Goal: Information Seeking & Learning: Learn about a topic

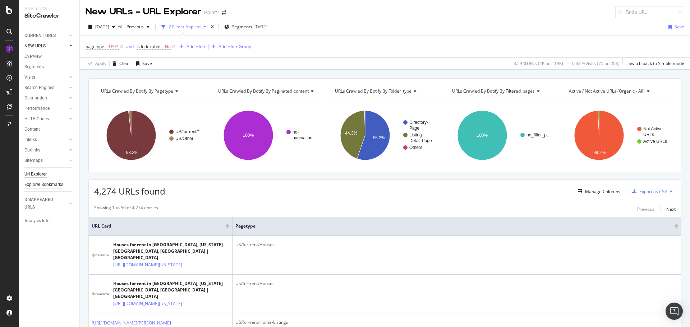
click at [47, 186] on div "Explorer Bookmarks" at bounding box center [43, 185] width 39 height 8
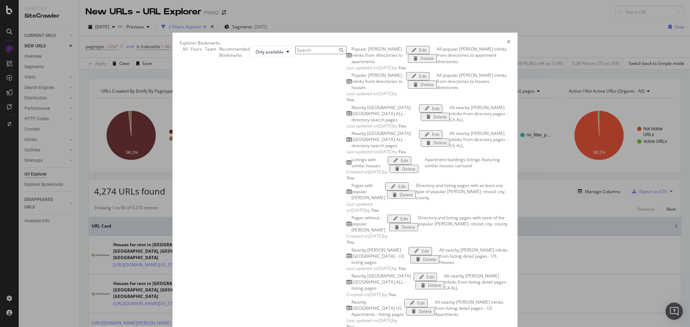
click at [351, 169] on div "Listings with similar houses" at bounding box center [369, 163] width 36 height 12
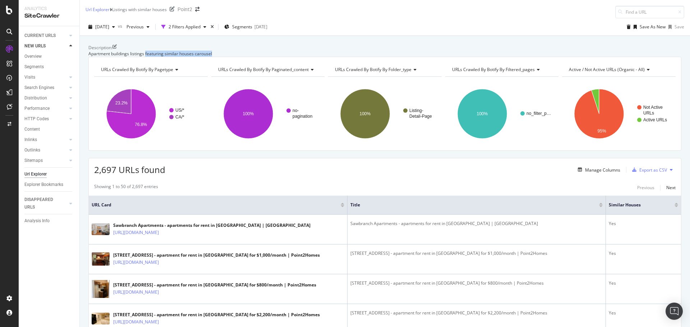
drag, startPoint x: 188, startPoint y: 60, endPoint x: 231, endPoint y: 60, distance: 42.8
click at [228, 57] on div "Apartment buildings listings featuring similar houses carousel" at bounding box center [384, 54] width 593 height 6
click at [232, 57] on div "Apartment buildings listings featuring similar houses carousel" at bounding box center [384, 54] width 593 height 6
click at [119, 53] on div "Description: Apartment buildings listings featuring similar houses carousel" at bounding box center [384, 51] width 593 height 12
click at [168, 57] on div "Description: Apartment buildings listings featuring similar houses carousel" at bounding box center [384, 51] width 593 height 12
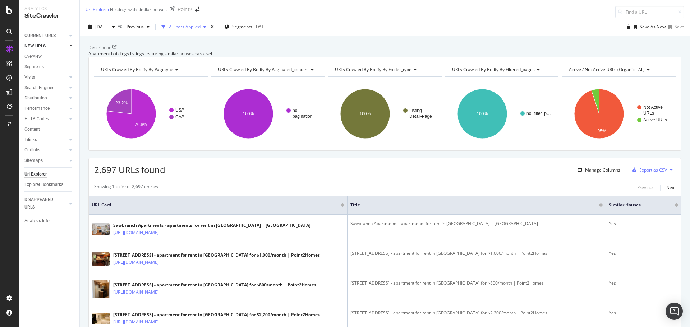
click at [201, 25] on div "2 Filters Applied" at bounding box center [185, 27] width 32 height 6
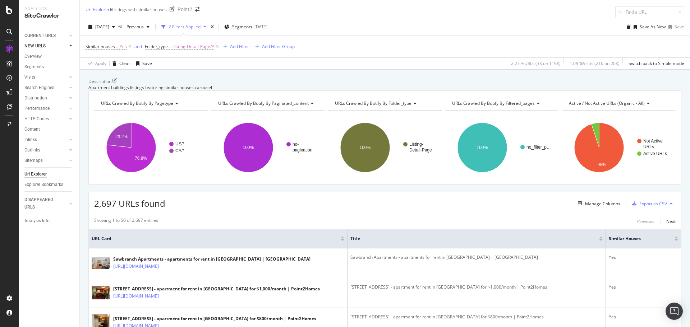
click at [201, 25] on div "2 Filters Applied" at bounding box center [185, 27] width 32 height 6
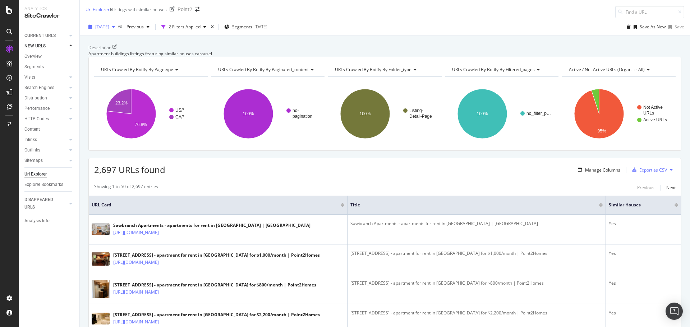
click at [109, 27] on span "[DATE]" at bounding box center [102, 27] width 14 height 6
click at [38, 57] on div "Overview" at bounding box center [32, 57] width 17 height 8
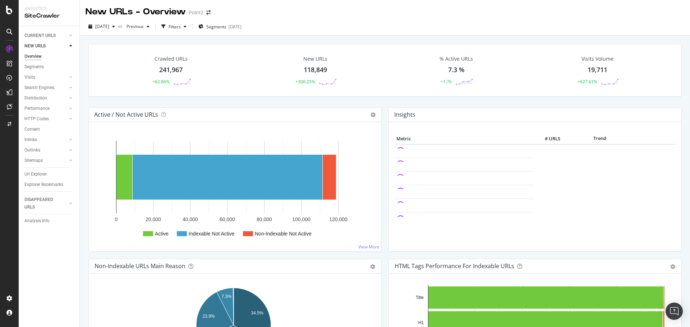
drag, startPoint x: 36, startPoint y: 65, endPoint x: 197, endPoint y: 150, distance: 182.3
click at [36, 65] on div "Segments" at bounding box center [33, 67] width 19 height 8
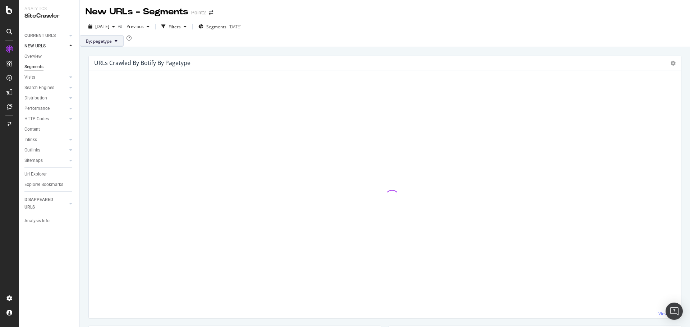
click at [100, 43] on button "By: pagetype" at bounding box center [102, 40] width 44 height 11
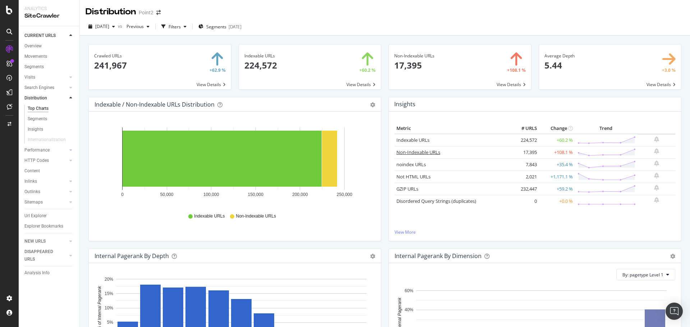
click at [421, 152] on link "Non-Indexable URLs" at bounding box center [418, 152] width 44 height 6
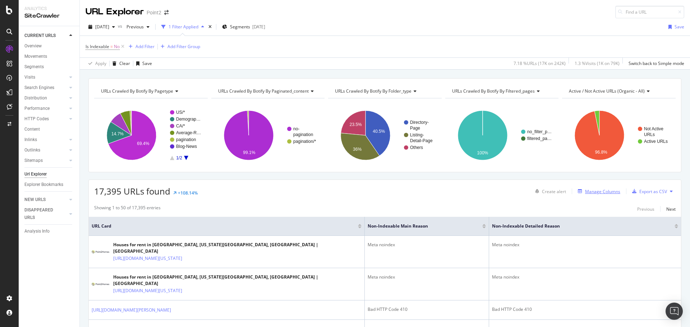
click at [589, 194] on div "Manage Columns" at bounding box center [602, 192] width 35 height 6
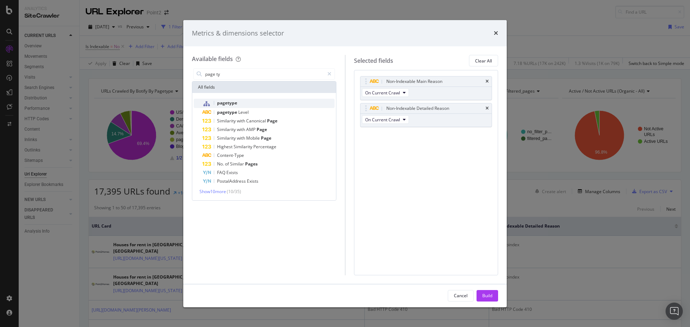
click at [238, 104] on div "pagetype" at bounding box center [268, 103] width 132 height 9
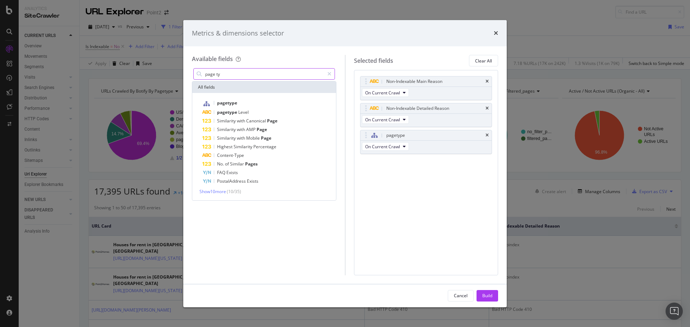
click at [237, 73] on input "page ty" at bounding box center [264, 74] width 120 height 11
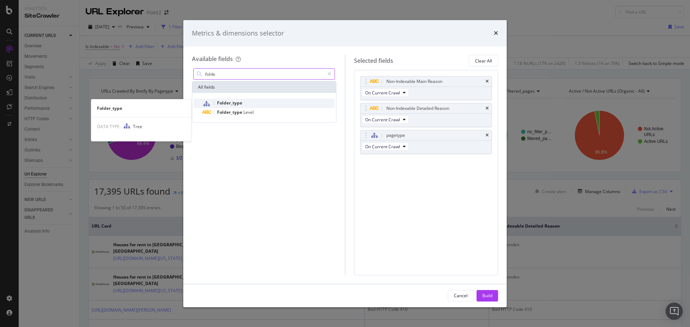
type input "folde"
click at [233, 105] on span "Folder_type" at bounding box center [229, 103] width 25 height 6
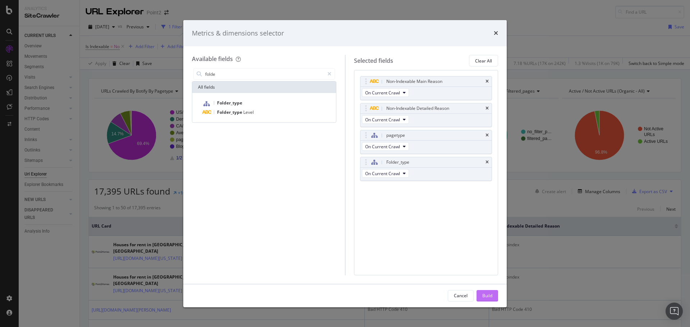
click at [492, 292] on div "Build" at bounding box center [487, 296] width 10 height 11
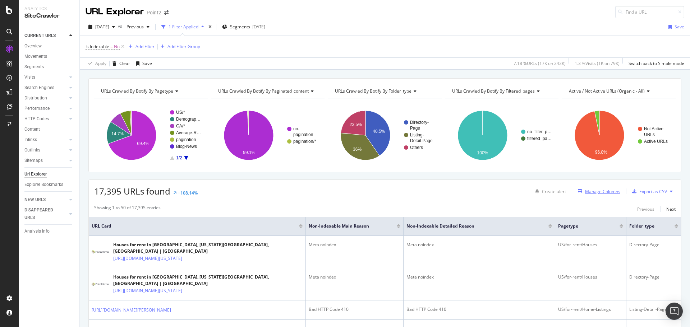
click at [602, 190] on div "Manage Columns" at bounding box center [602, 192] width 35 height 6
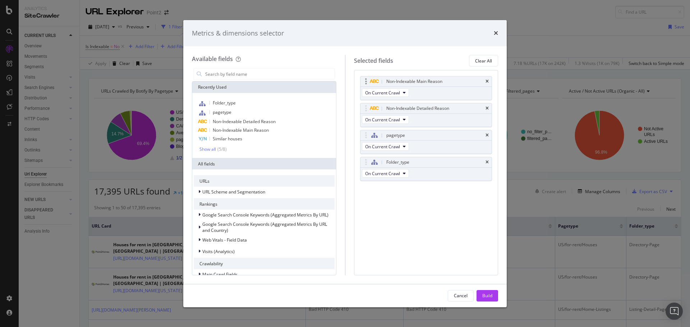
click at [485, 79] on div "Non-Indexable Main Reason" at bounding box center [426, 82] width 132 height 10
click at [488, 82] on icon "times" at bounding box center [486, 81] width 3 height 4
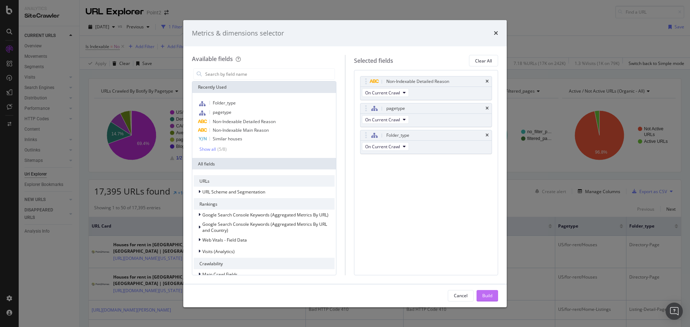
click at [496, 293] on button "Build" at bounding box center [487, 295] width 22 height 11
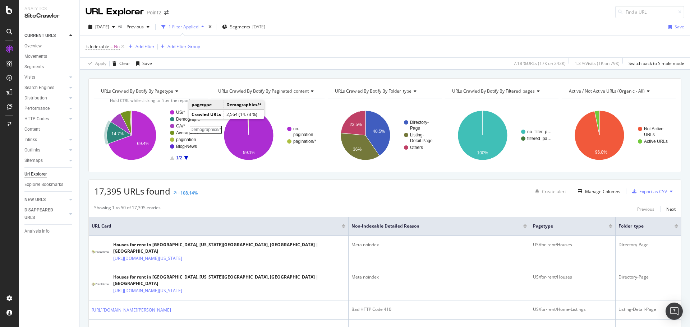
click at [182, 118] on rect "A chart." at bounding box center [189, 119] width 26 height 4
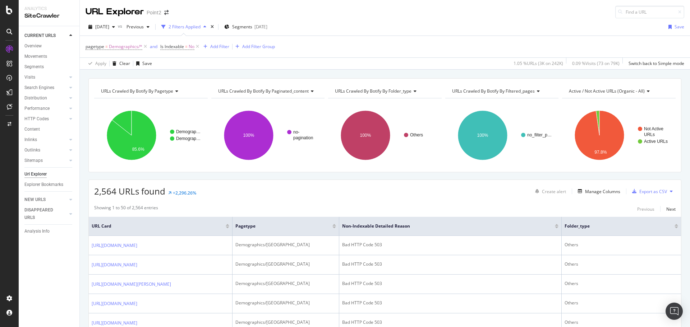
scroll to position [479, 0]
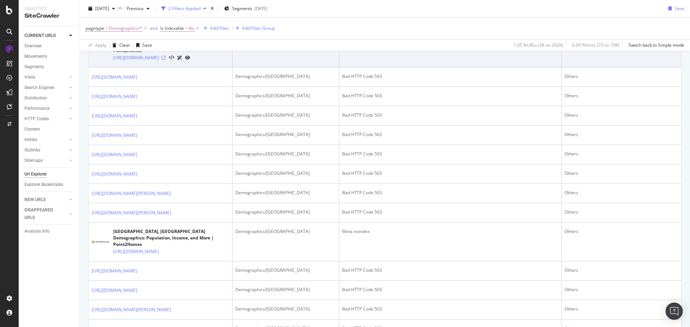
click at [166, 60] on icon at bounding box center [164, 58] width 4 height 4
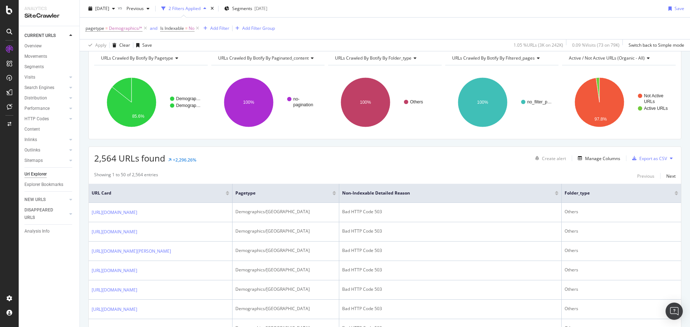
scroll to position [0, 0]
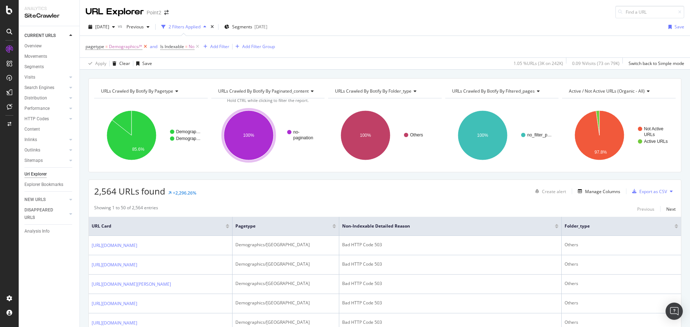
click at [145, 47] on icon at bounding box center [145, 46] width 6 height 7
